Goal: Navigation & Orientation: Find specific page/section

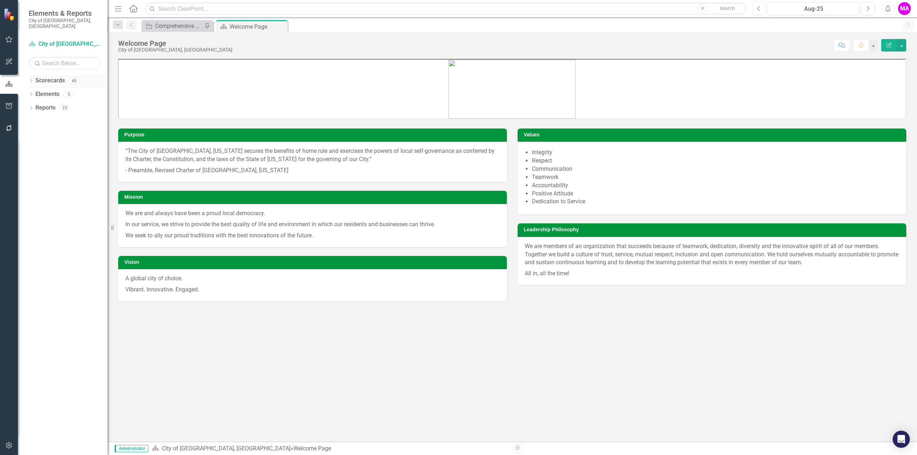
click at [32, 79] on icon "Dropdown" at bounding box center [31, 81] width 5 height 4
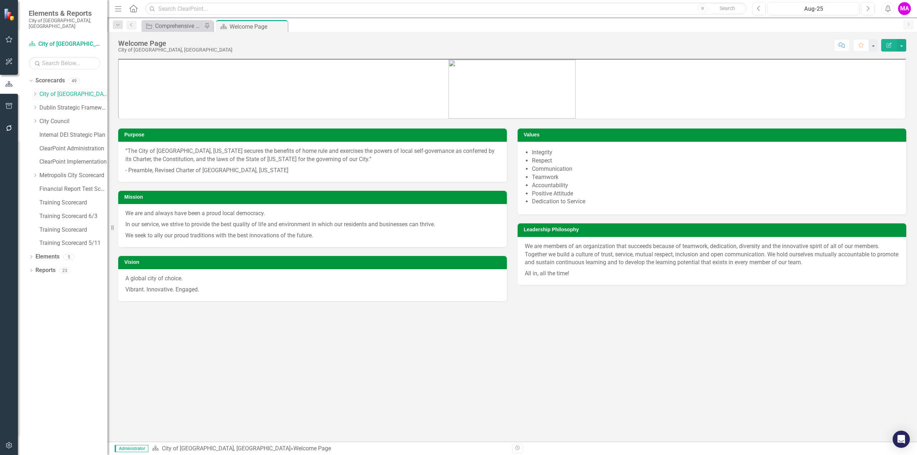
click at [37, 92] on icon "Dropdown" at bounding box center [34, 94] width 5 height 4
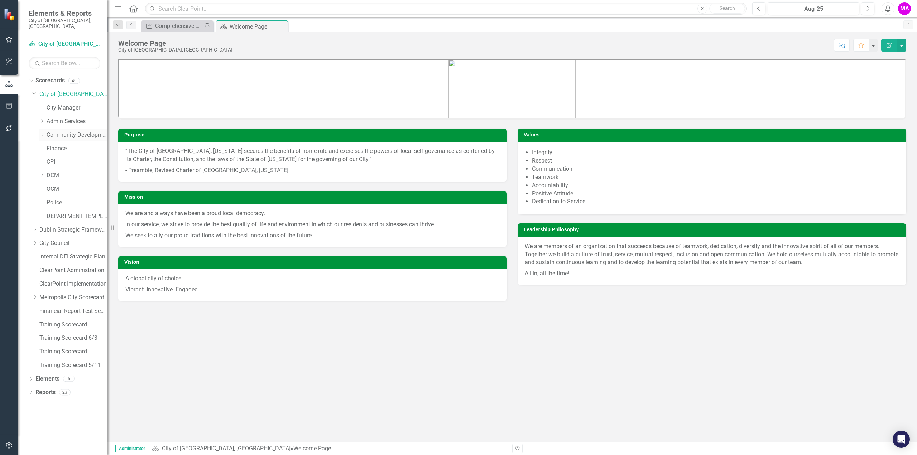
click at [46, 132] on div "Dropdown Community Development" at bounding box center [73, 135] width 68 height 12
click at [43, 132] on icon "Dropdown" at bounding box center [41, 134] width 5 height 4
click at [87, 143] on div "Building Standards" at bounding box center [81, 149] width 54 height 12
click at [76, 145] on link "Building Standards" at bounding box center [81, 149] width 54 height 8
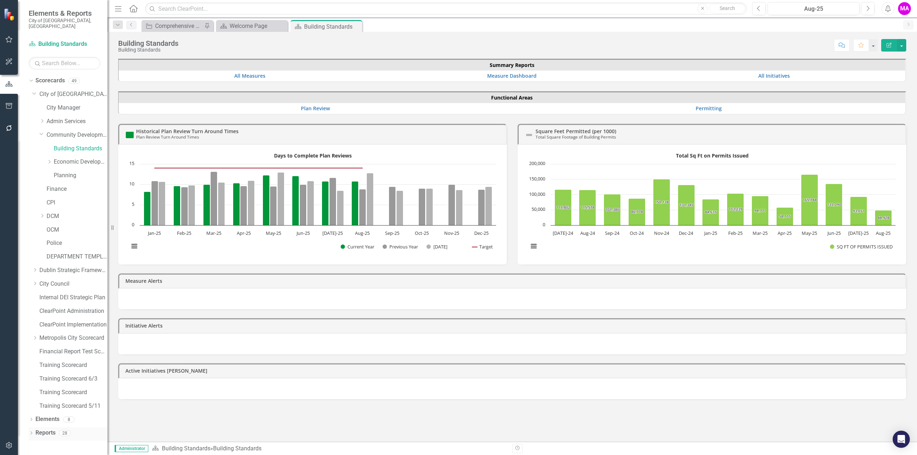
click at [32, 432] on icon "Dropdown" at bounding box center [31, 434] width 5 height 4
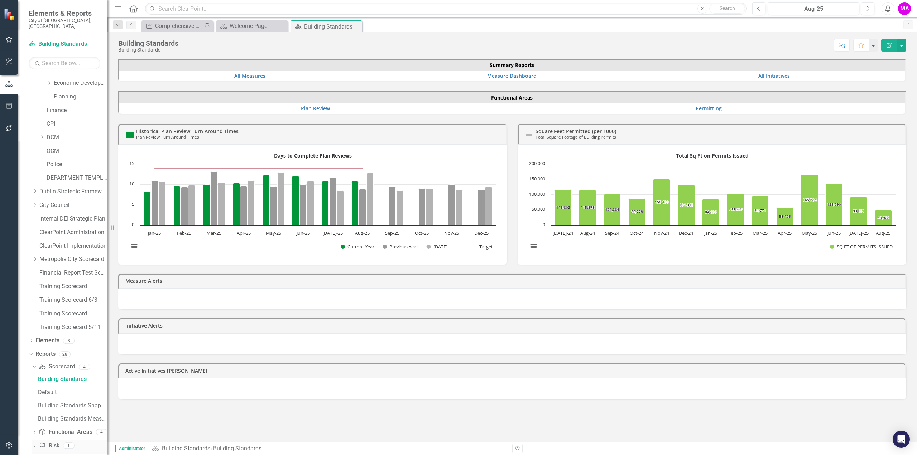
scroll to position [109, 0]
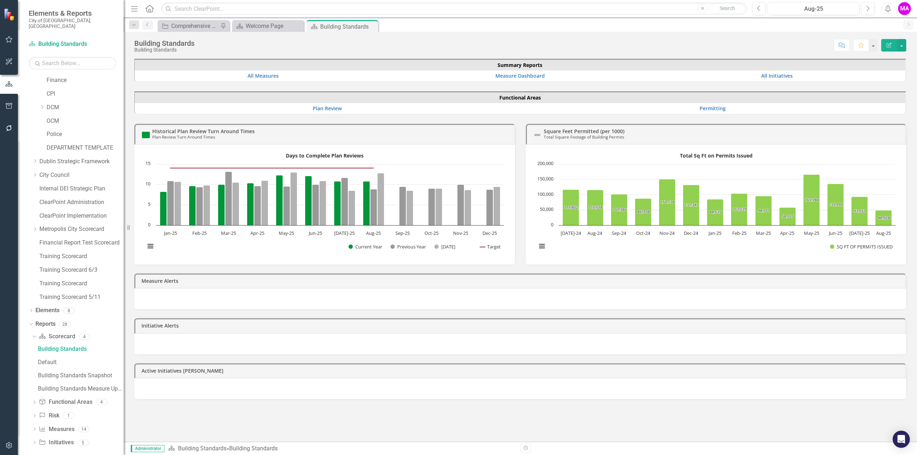
drag, startPoint x: 113, startPoint y: 227, endPoint x: 123, endPoint y: 239, distance: 15.8
click at [124, 239] on div "Resize" at bounding box center [127, 227] width 6 height 455
click at [49, 320] on link "Reports" at bounding box center [45, 324] width 20 height 8
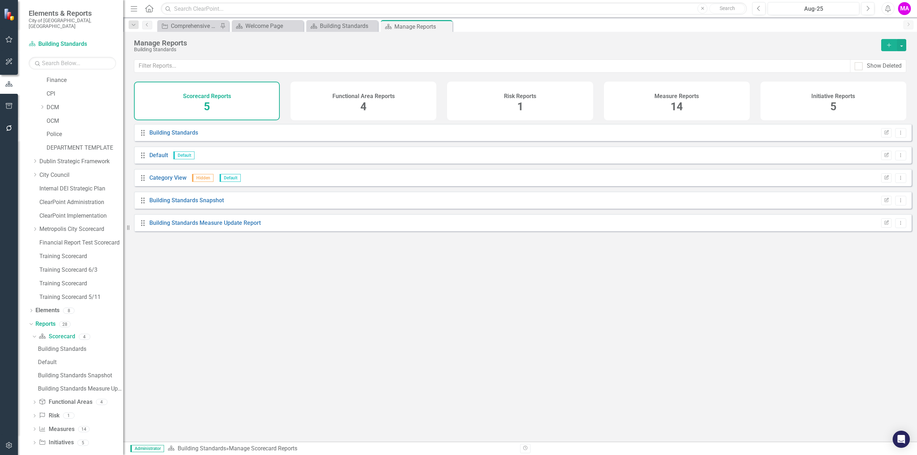
click at [811, 76] on div "Show Deleted" at bounding box center [519, 70] width 793 height 22
click at [811, 86] on div "Initiative Reports 5" at bounding box center [833, 101] width 146 height 39
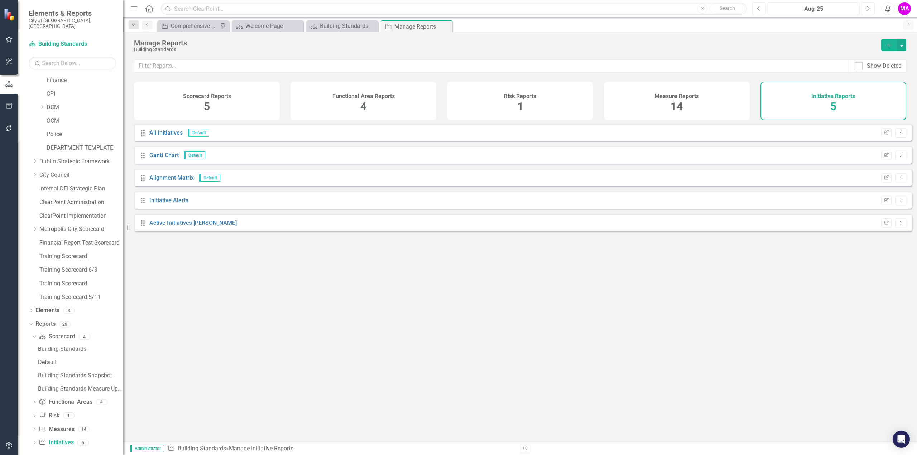
click at [387, 111] on div "Functional Area Reports 4" at bounding box center [363, 101] width 146 height 39
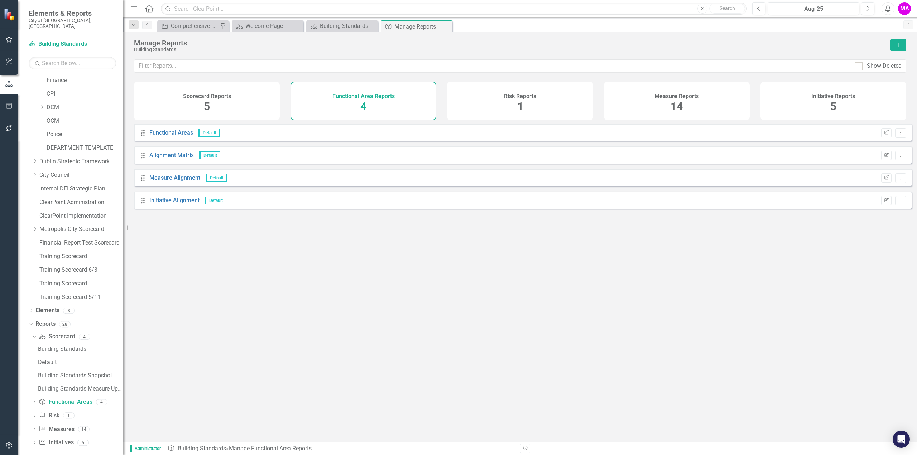
click at [249, 105] on div "Scorecard Reports 5" at bounding box center [207, 101] width 146 height 39
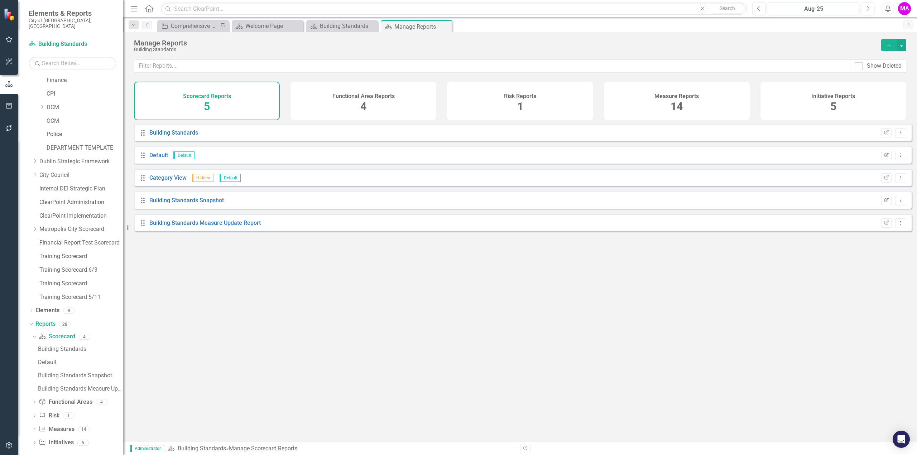
click at [494, 92] on div "Risk Reports 1" at bounding box center [520, 101] width 146 height 39
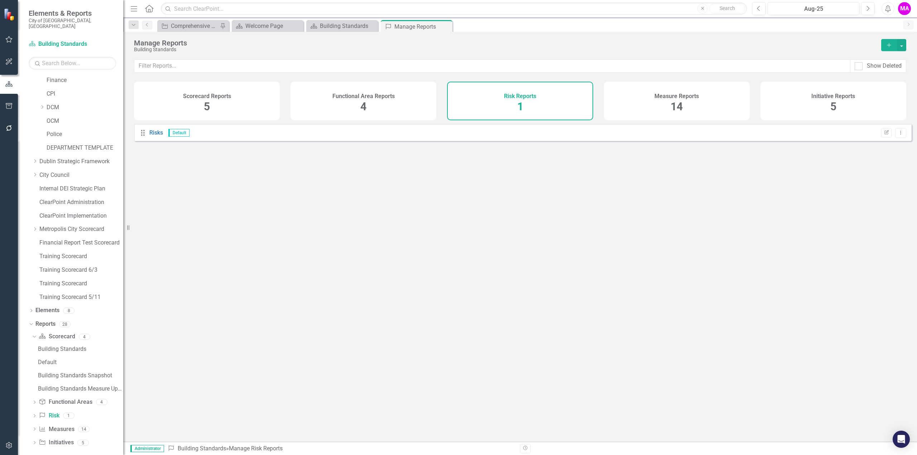
click at [663, 91] on div "Measure Reports" at bounding box center [676, 95] width 44 height 8
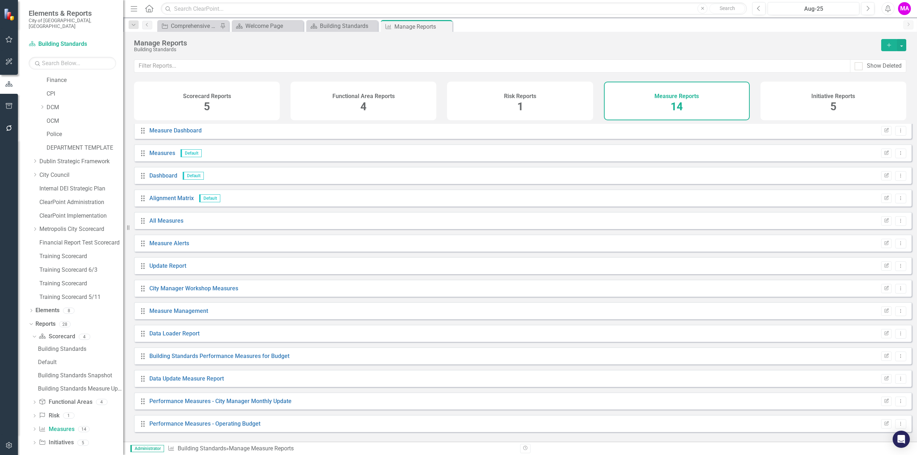
scroll to position [3, 0]
click at [271, 404] on link "Performance Measures - City Manager Monthly Update" at bounding box center [220, 400] width 142 height 7
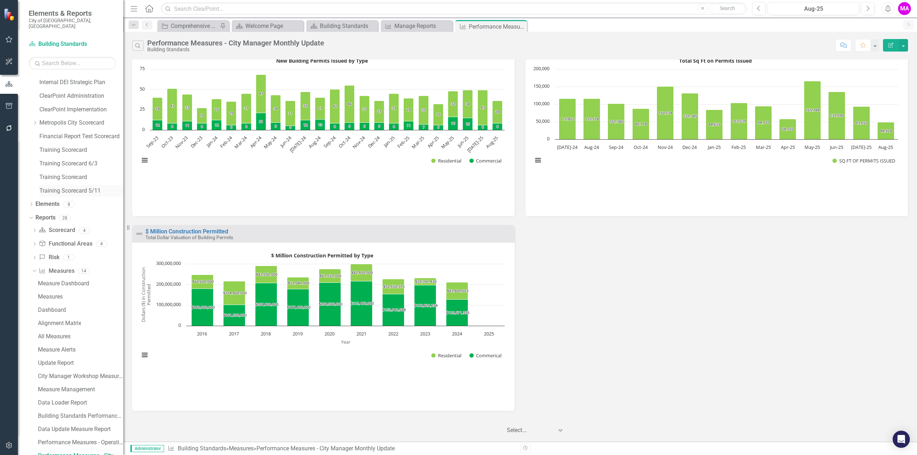
scroll to position [36, 0]
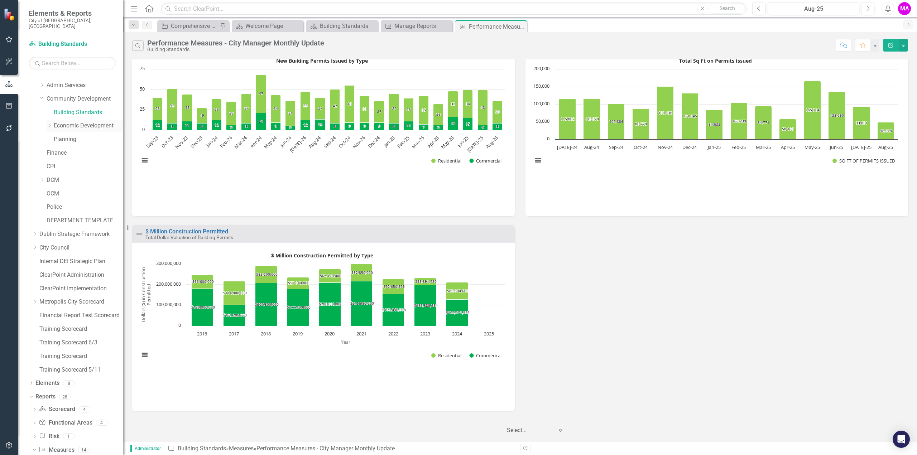
click at [79, 122] on link "Economic Development" at bounding box center [88, 126] width 69 height 8
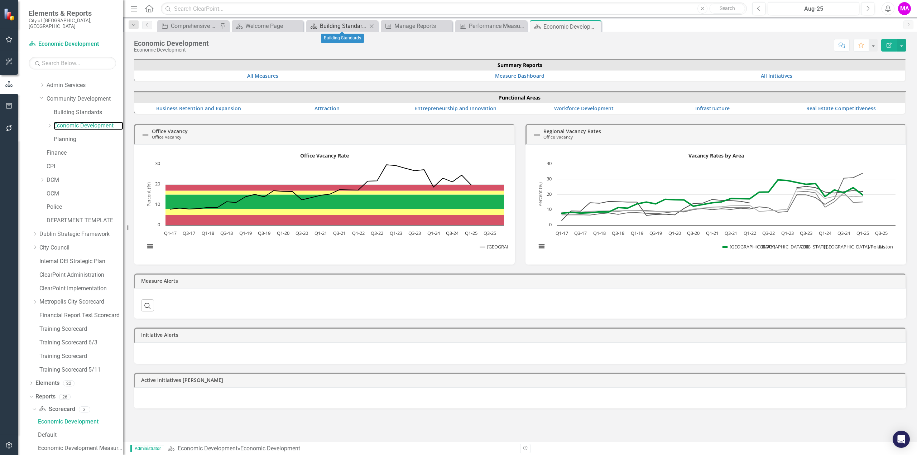
scroll to position [2, 0]
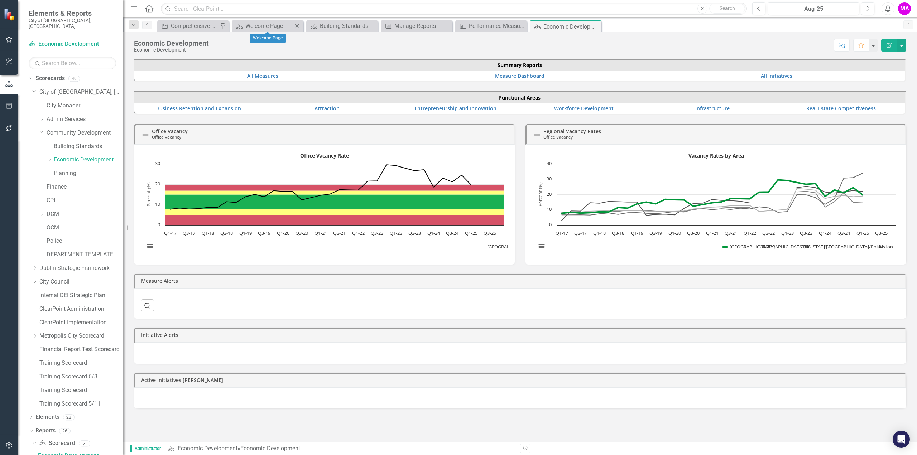
click at [299, 28] on icon "Close" at bounding box center [296, 26] width 7 height 6
click at [0, 0] on icon "Close" at bounding box center [0, 0] width 0 height 0
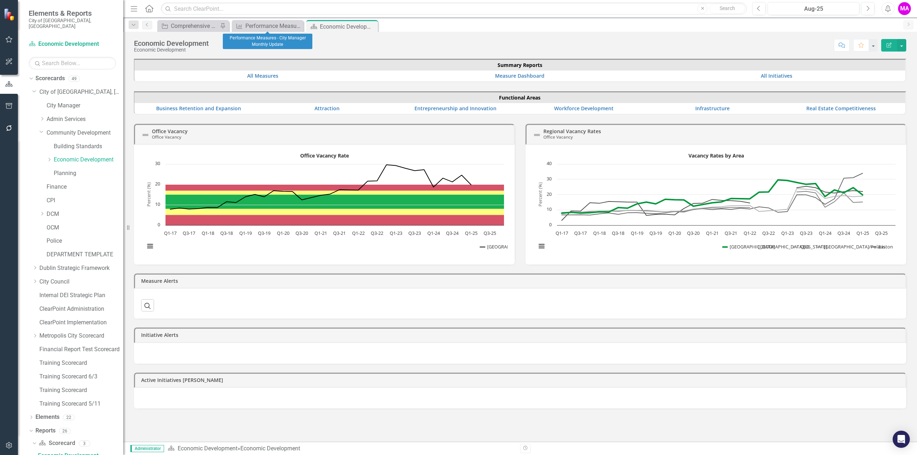
click at [0, 0] on icon "Close" at bounding box center [0, 0] width 0 height 0
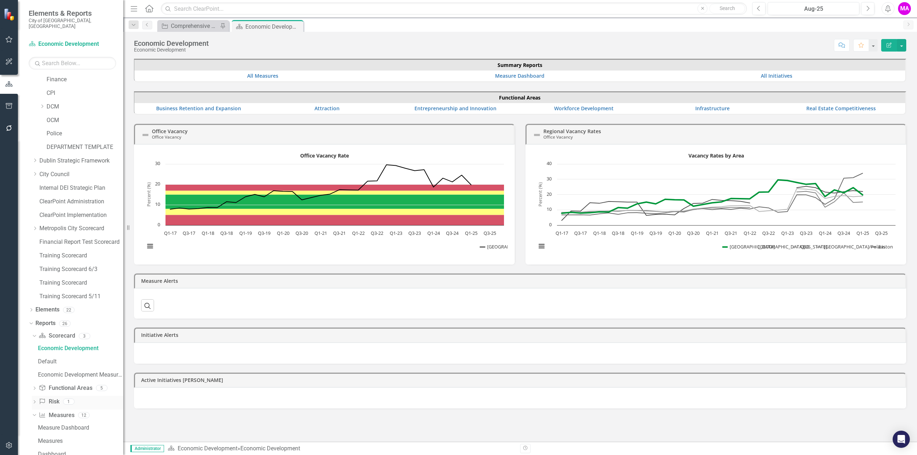
scroll to position [254, 0]
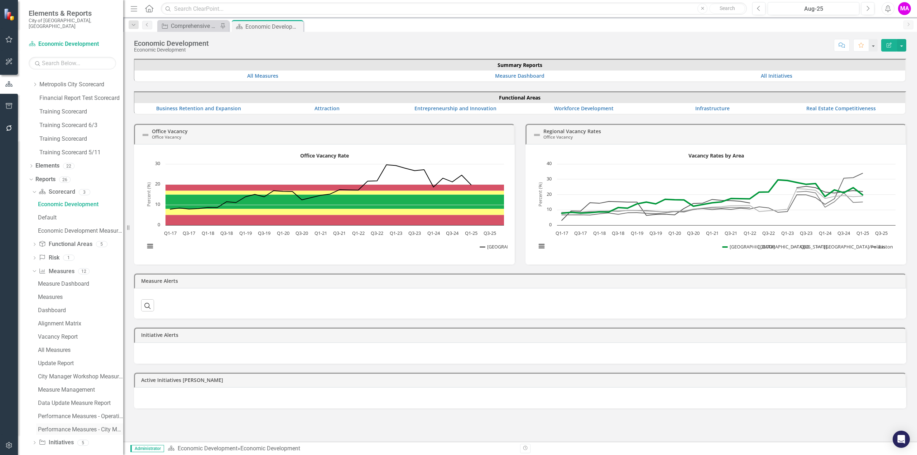
click at [95, 426] on div "Performance Measures - City Manager Monthly Update" at bounding box center [80, 429] width 85 height 6
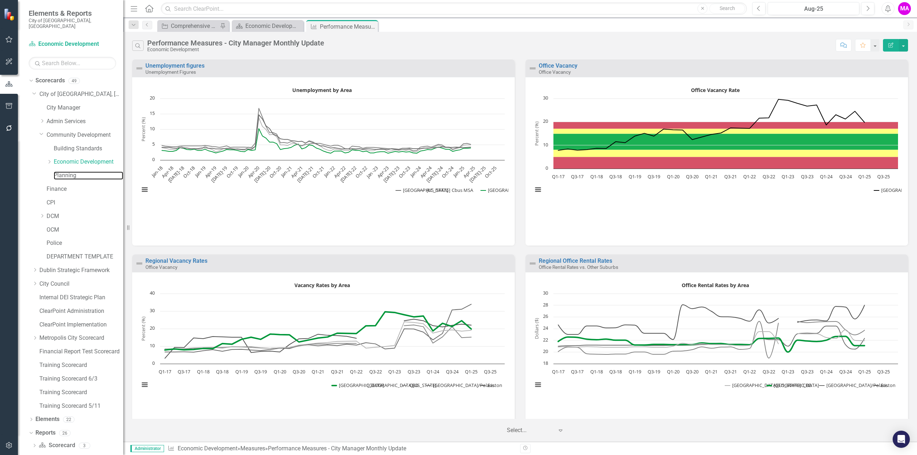
click at [73, 174] on link "Planning" at bounding box center [88, 176] width 69 height 8
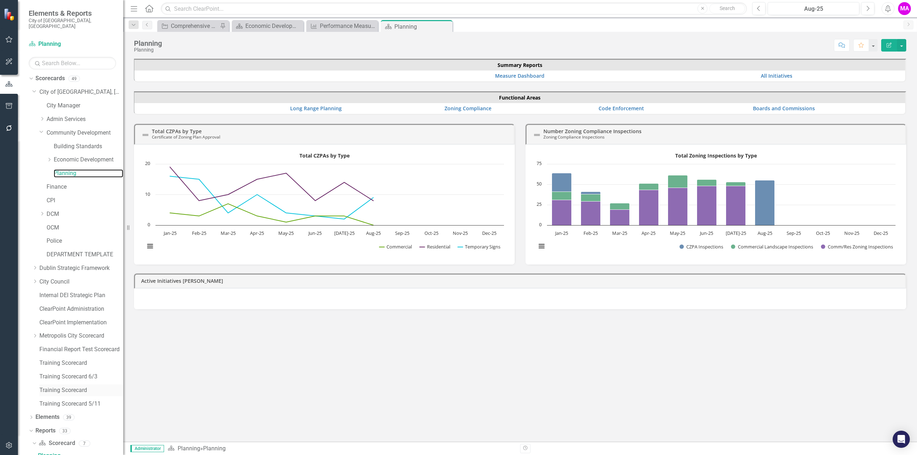
scroll to position [253, 0]
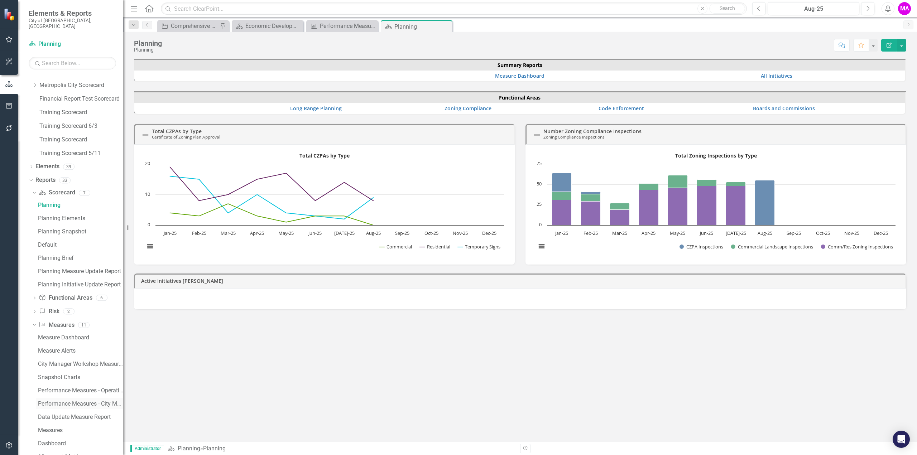
click at [105, 401] on div "Performance Measures - City Manager Monthly Update" at bounding box center [80, 404] width 85 height 6
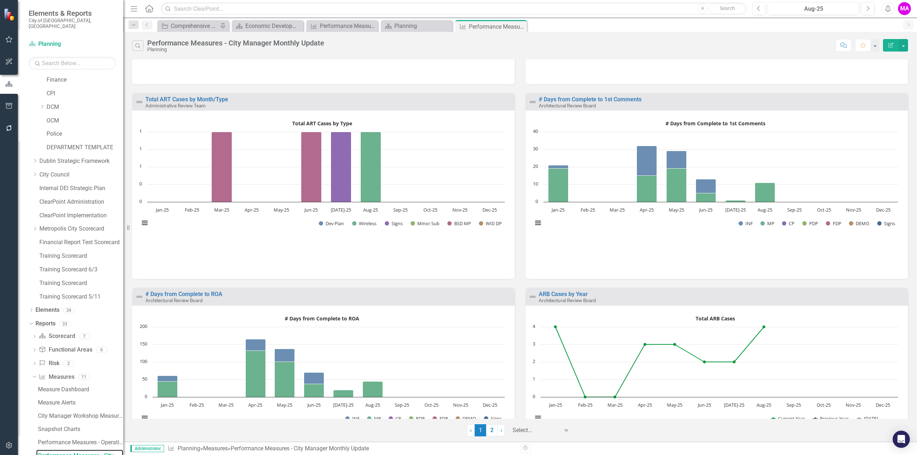
scroll to position [809, 0]
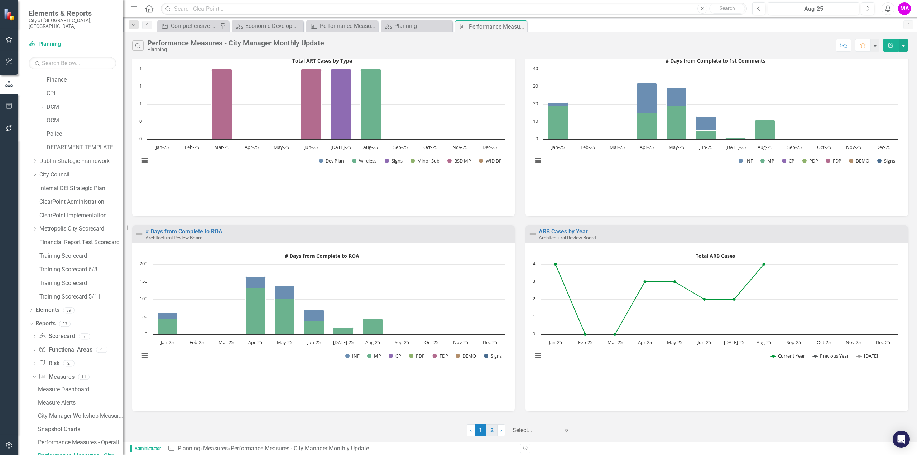
click at [488, 426] on link "2" at bounding box center [491, 430] width 11 height 12
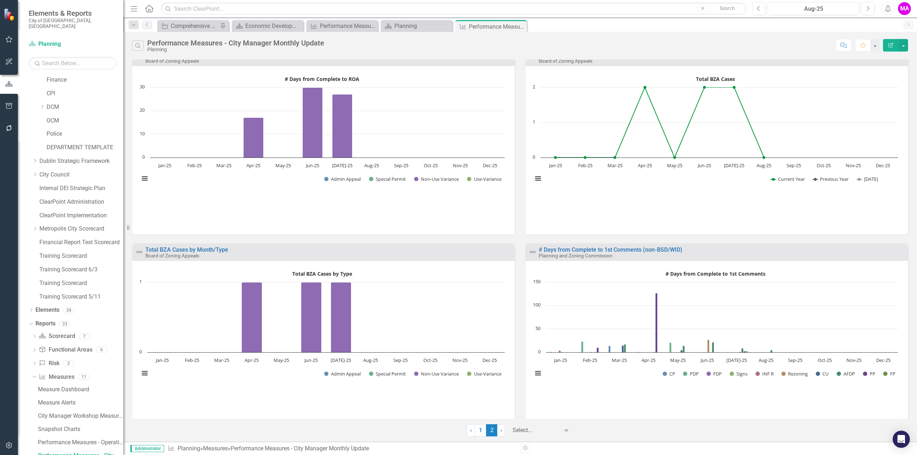
scroll to position [143, 0]
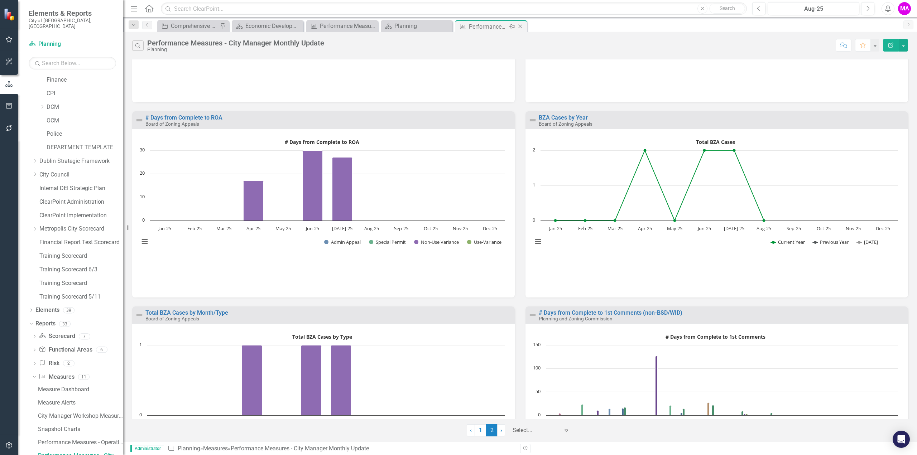
click at [523, 26] on icon "Close" at bounding box center [519, 27] width 7 height 6
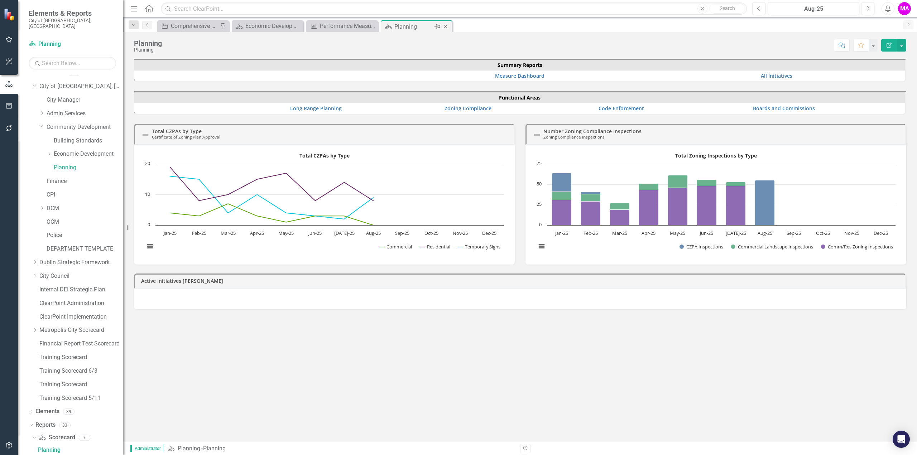
scroll to position [2, 0]
click at [447, 28] on icon "Close" at bounding box center [445, 27] width 7 height 6
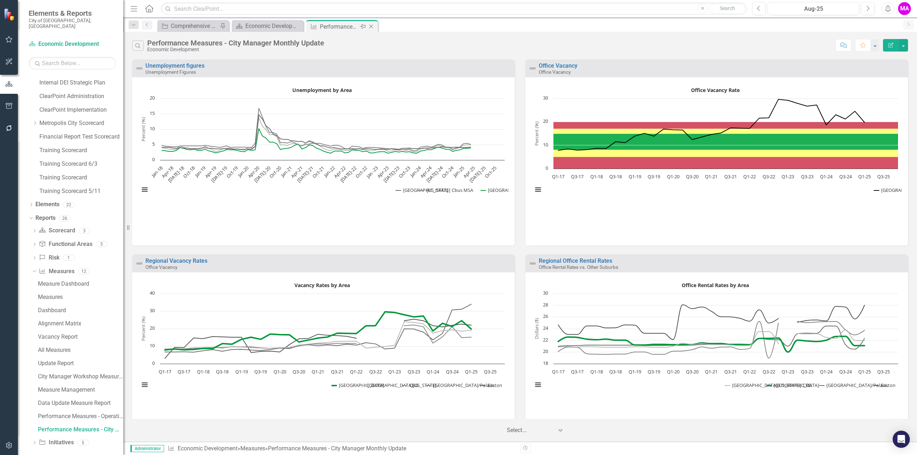
scroll to position [189, 0]
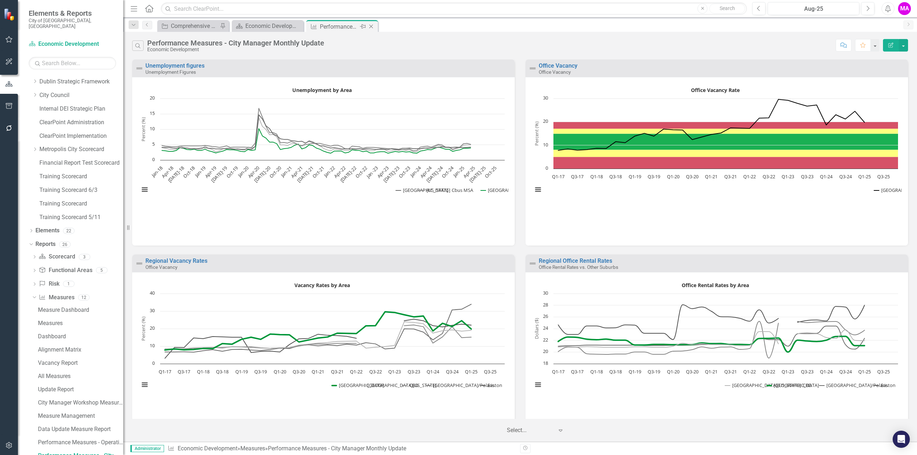
click at [370, 25] on icon "Close" at bounding box center [370, 27] width 7 height 6
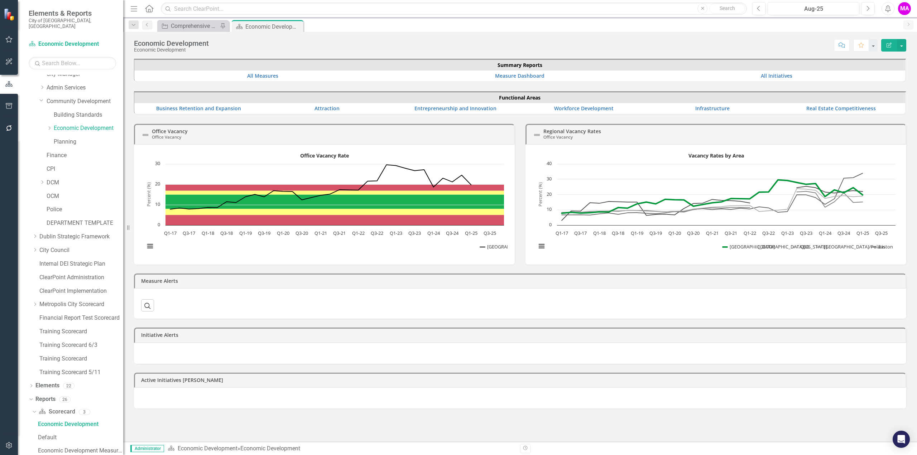
scroll to position [2, 0]
